Goal: Obtain resource: Obtain resource

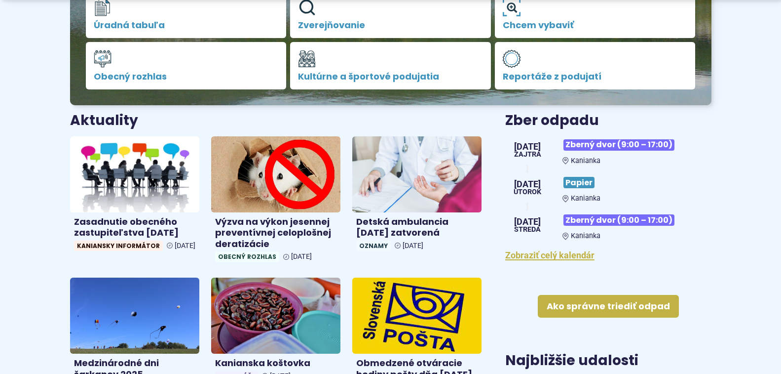
scroll to position [296, 0]
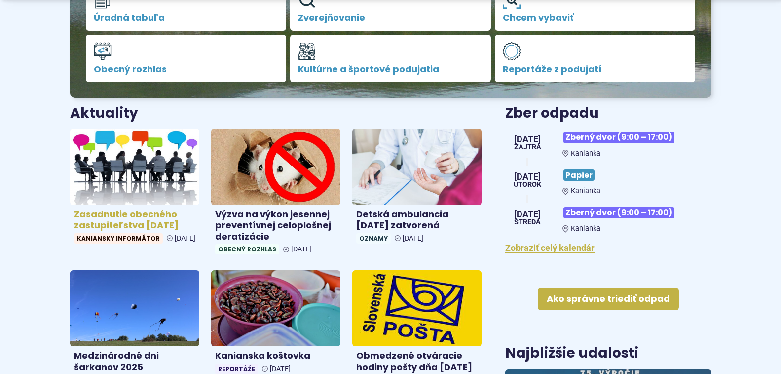
click at [144, 217] on h4 "Zasadnutie obecného zastupiteľstva 8.10.2025" at bounding box center [134, 220] width 121 height 22
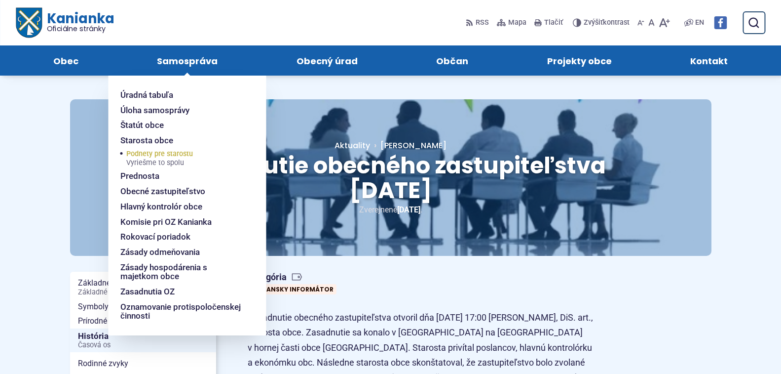
click at [168, 153] on span "Podnety pre starostu Vyriešme to spolu" at bounding box center [159, 158] width 67 height 21
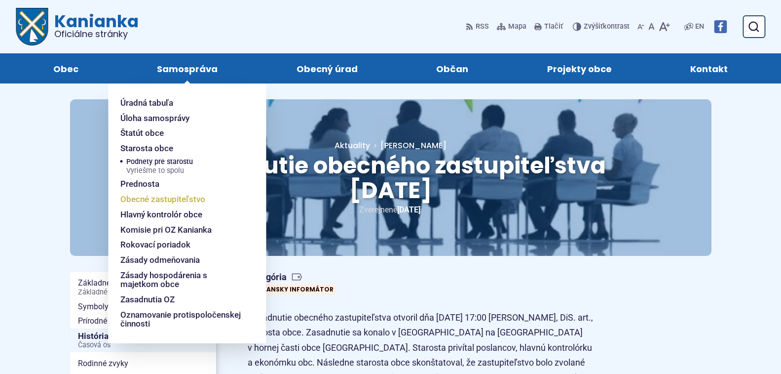
click at [158, 194] on span "Obecné zastupiteľstvo" at bounding box center [162, 198] width 85 height 15
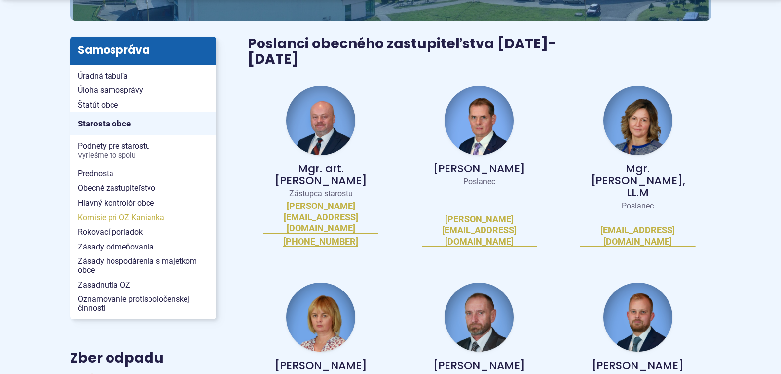
scroll to position [197, 0]
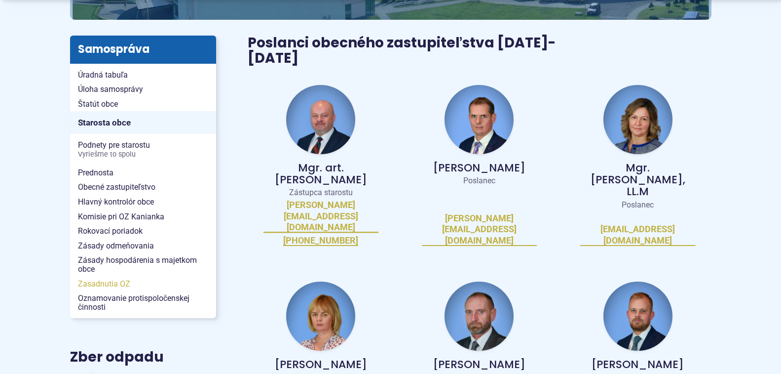
click at [101, 284] on span "Zasadnutia OZ" at bounding box center [143, 283] width 130 height 15
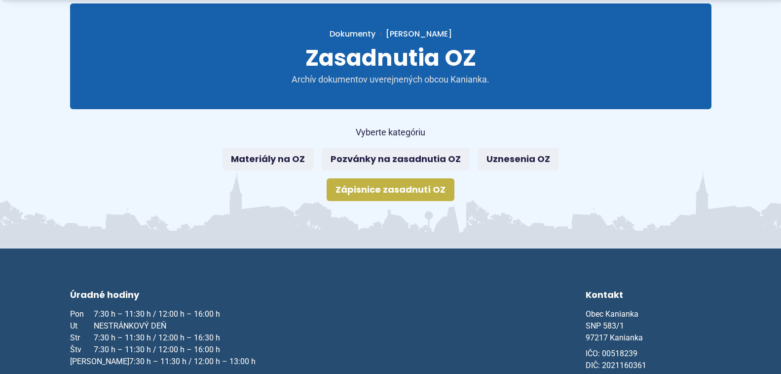
scroll to position [99, 0]
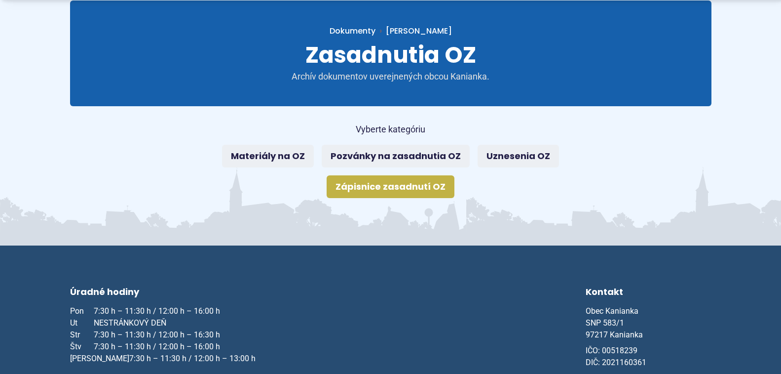
drag, startPoint x: 406, startPoint y: 188, endPoint x: 400, endPoint y: 187, distance: 5.5
click at [405, 187] on link "Zápisnice zasadnutí OZ" at bounding box center [391, 186] width 128 height 23
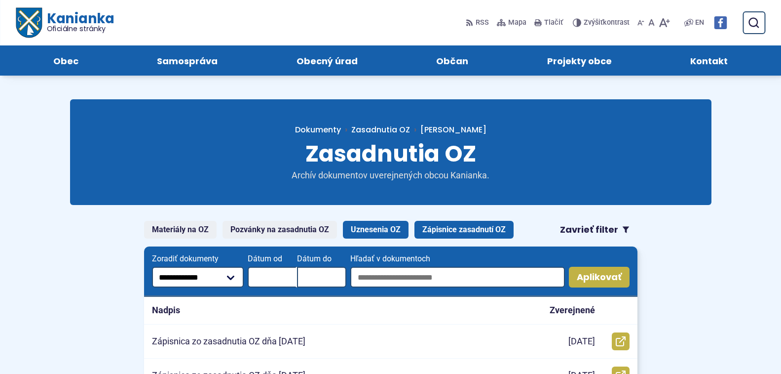
click at [381, 231] on link "Uznesenia OZ" at bounding box center [376, 230] width 66 height 18
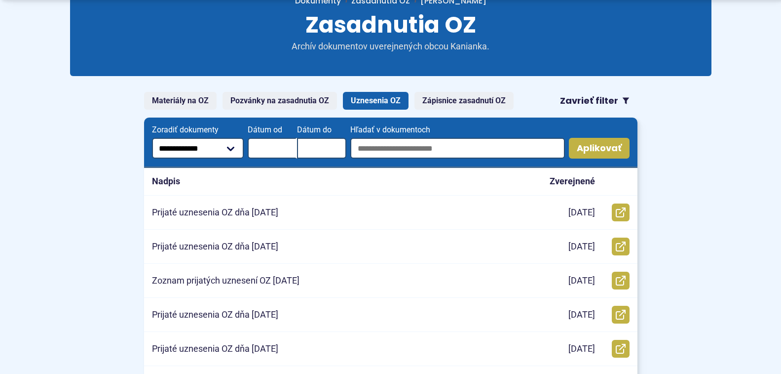
scroll to position [148, 0]
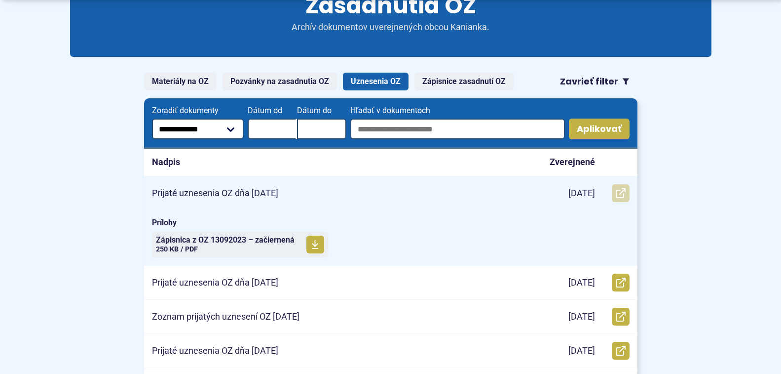
click at [620, 185] on link "Otvoriť document Prijaté uznesenia OZ dňa 8.10.2025 v novom okne." at bounding box center [621, 193] width 18 height 18
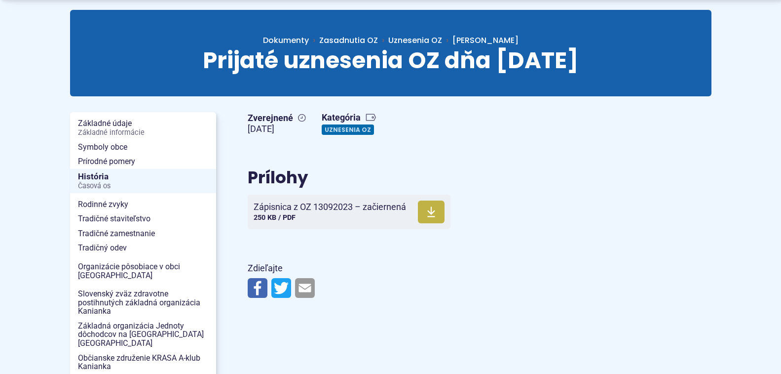
scroll to position [99, 0]
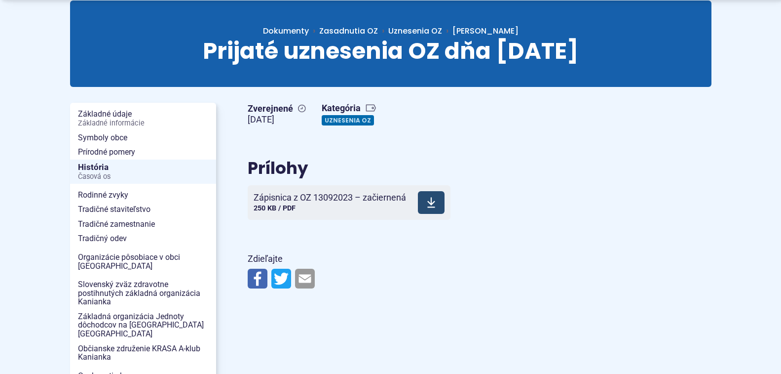
click at [298, 203] on span "Zápisnica z OZ 13092023 – začiernená 250 KB / PDF" at bounding box center [330, 202] width 152 height 28
click at [343, 119] on link "Uznesenia OZ" at bounding box center [348, 120] width 52 height 10
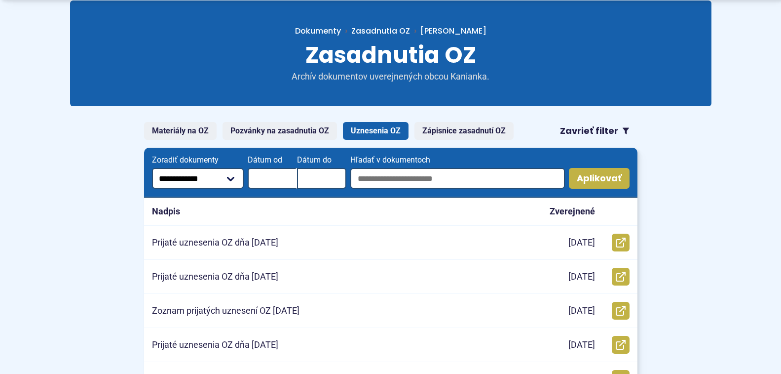
scroll to position [148, 0]
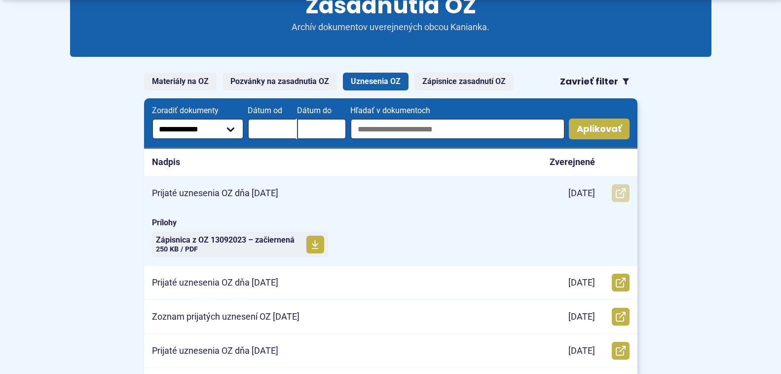
click at [616, 194] on icon at bounding box center [621, 193] width 10 height 10
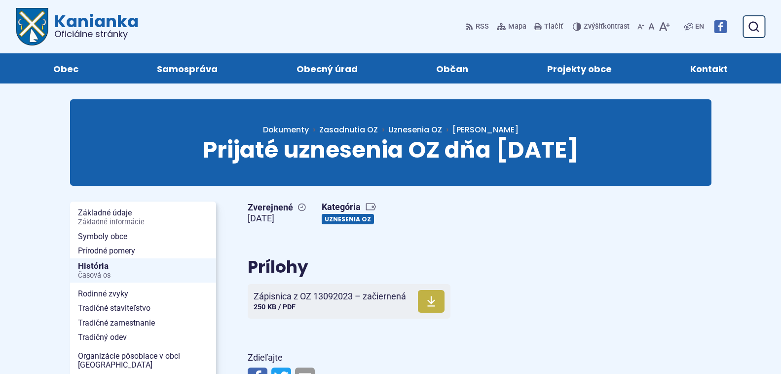
click at [358, 217] on link "Uznesenia OZ" at bounding box center [348, 219] width 52 height 10
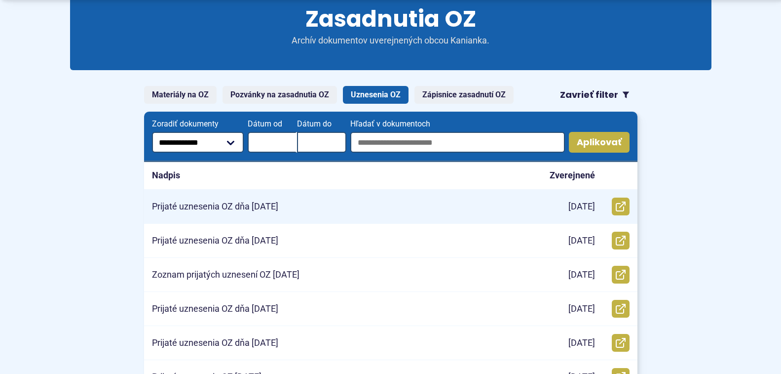
scroll to position [99, 0]
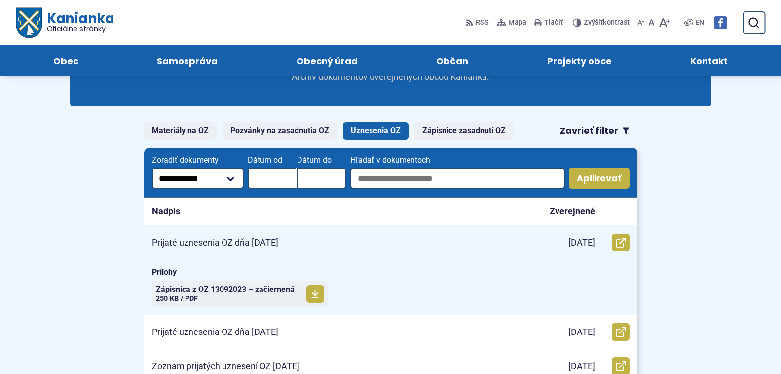
click at [573, 242] on p "[DATE]" at bounding box center [581, 242] width 27 height 11
click at [316, 293] on icon at bounding box center [314, 294] width 7 height 10
click at [621, 240] on icon at bounding box center [621, 242] width 10 height 10
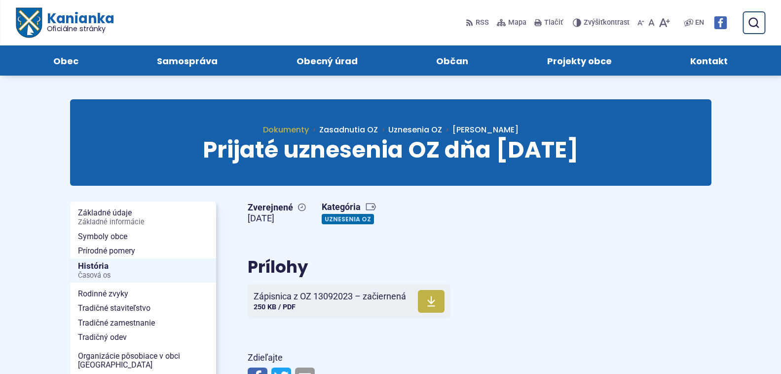
click at [309, 126] on span "Dokumenty" at bounding box center [286, 129] width 46 height 11
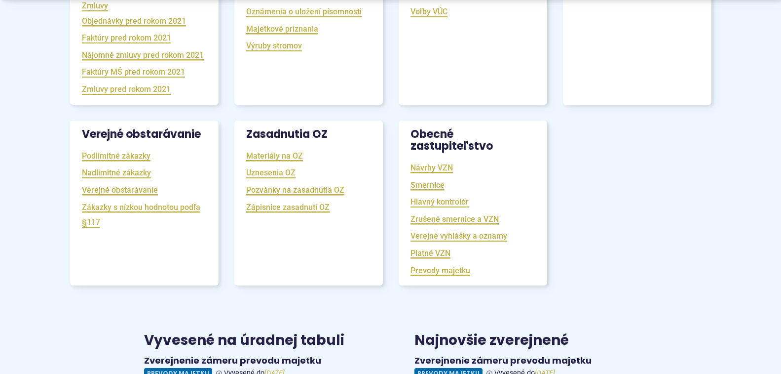
scroll to position [345, 0]
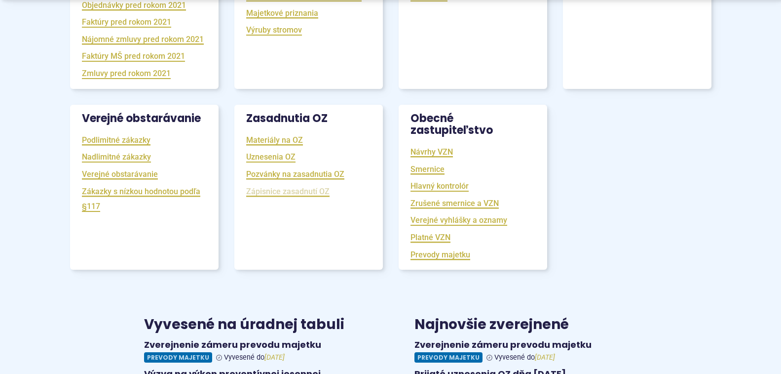
click at [286, 197] on link "Zápisnice zasadnutí OZ" at bounding box center [287, 191] width 83 height 11
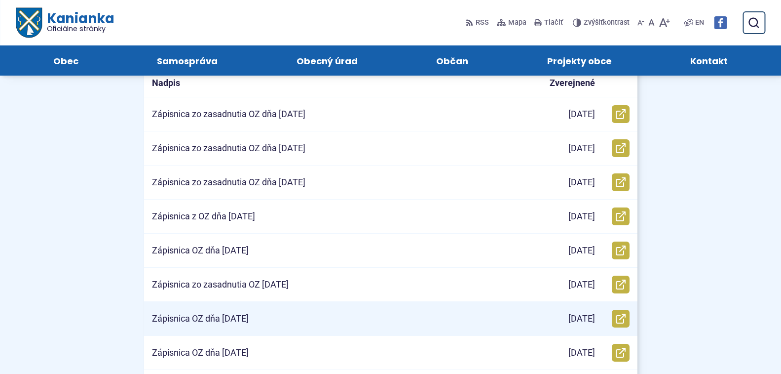
scroll to position [197, 0]
